Goal: Task Accomplishment & Management: Manage account settings

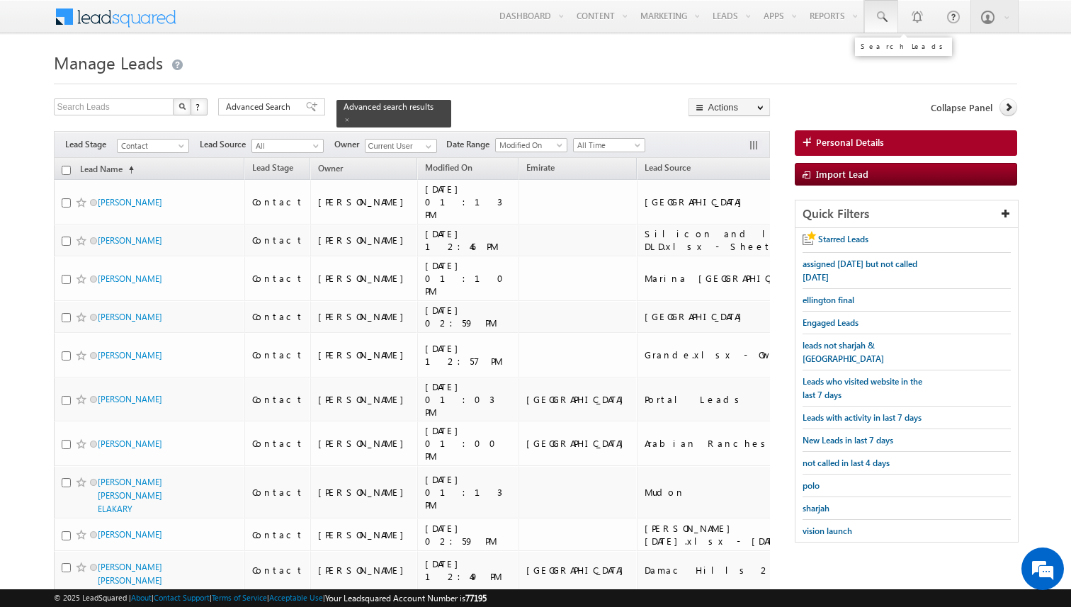
click at [886, 21] on span at bounding box center [881, 17] width 14 height 14
paste input "505280721"
type input "505280721"
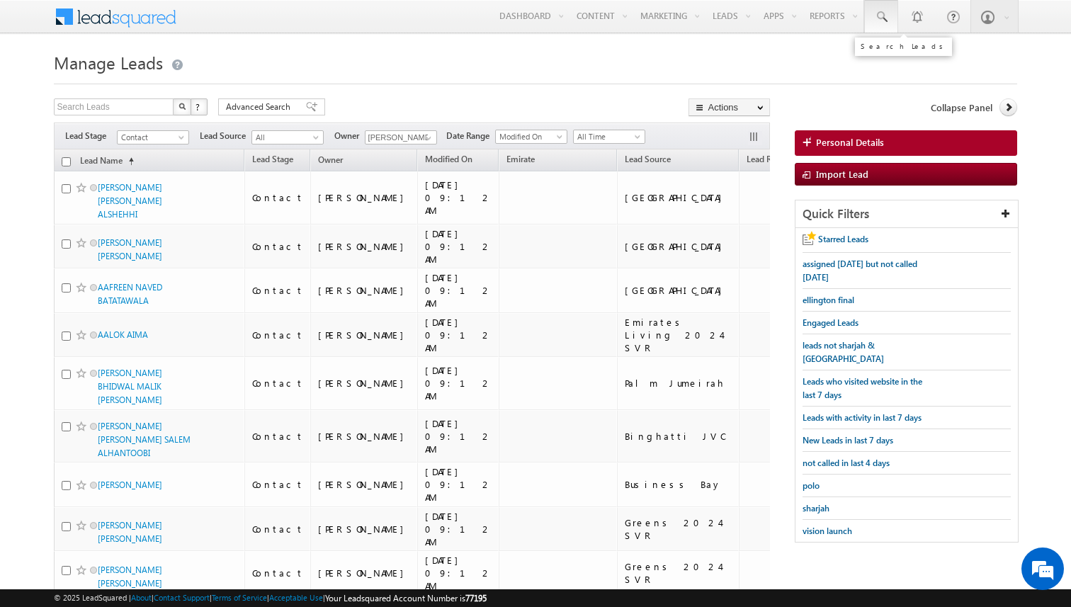
click at [882, 18] on span at bounding box center [881, 17] width 14 height 14
paste input "505280721"
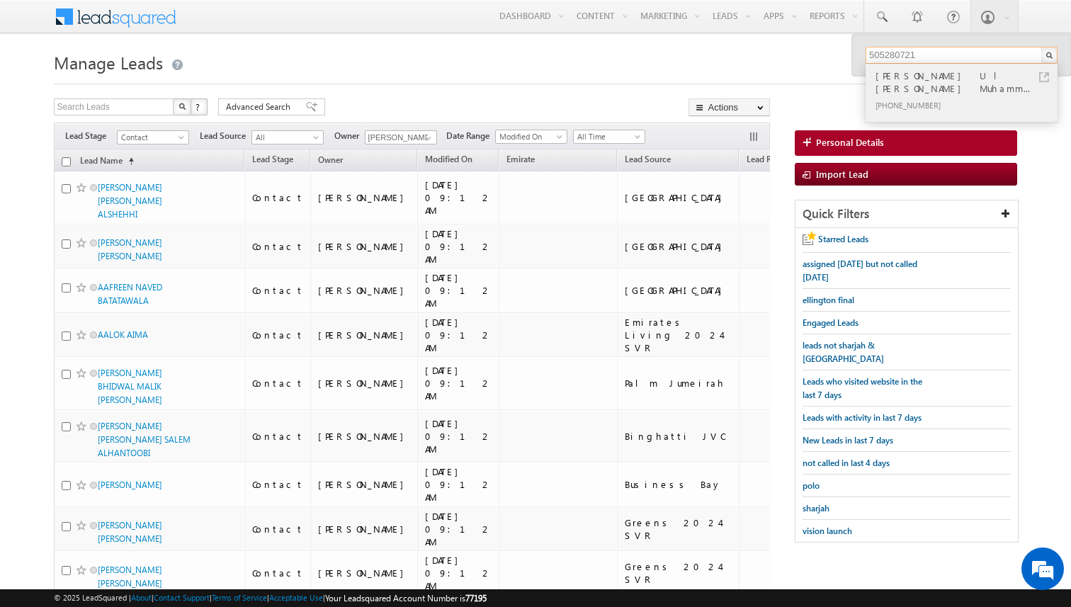
type input "505280721"
click at [1039, 75] on link at bounding box center [1044, 77] width 10 height 10
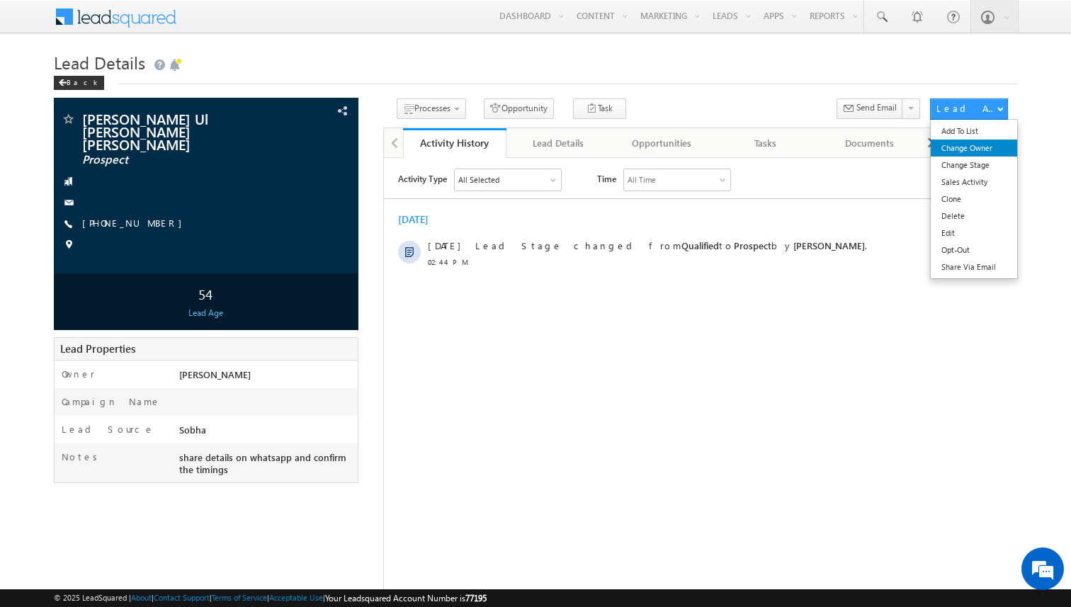
click at [954, 143] on link "Change Owner" at bounding box center [973, 147] width 86 height 17
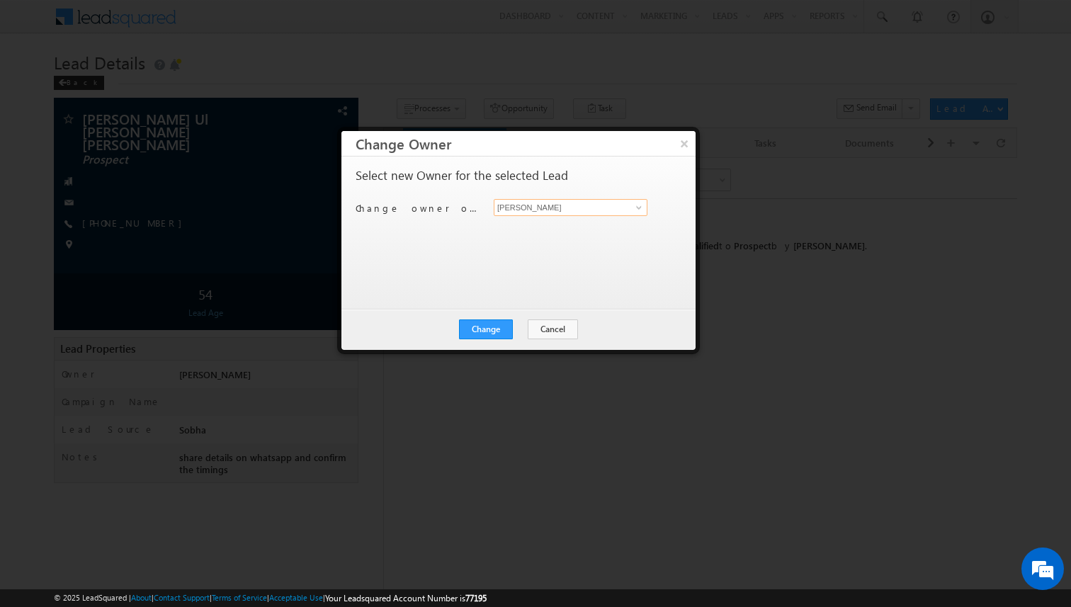
click at [550, 208] on input "[PERSON_NAME]" at bounding box center [571, 207] width 154 height 17
type input "Siddharth Gambhir"
click at [511, 326] on button "Change" at bounding box center [486, 329] width 54 height 20
click at [525, 326] on button "Close" at bounding box center [520, 329] width 45 height 20
